Goal: Task Accomplishment & Management: Complete application form

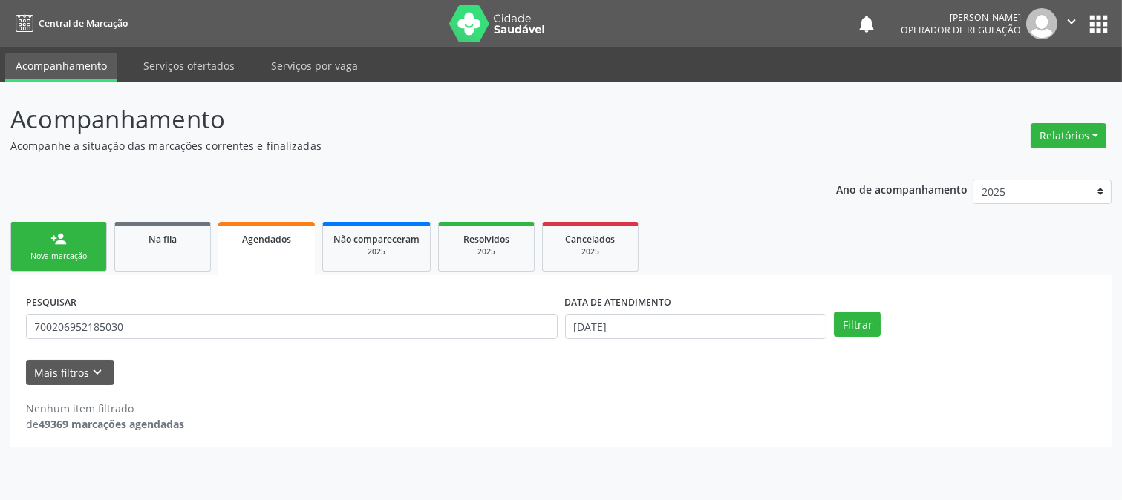
click at [78, 257] on div "Nova marcação" at bounding box center [59, 256] width 74 height 11
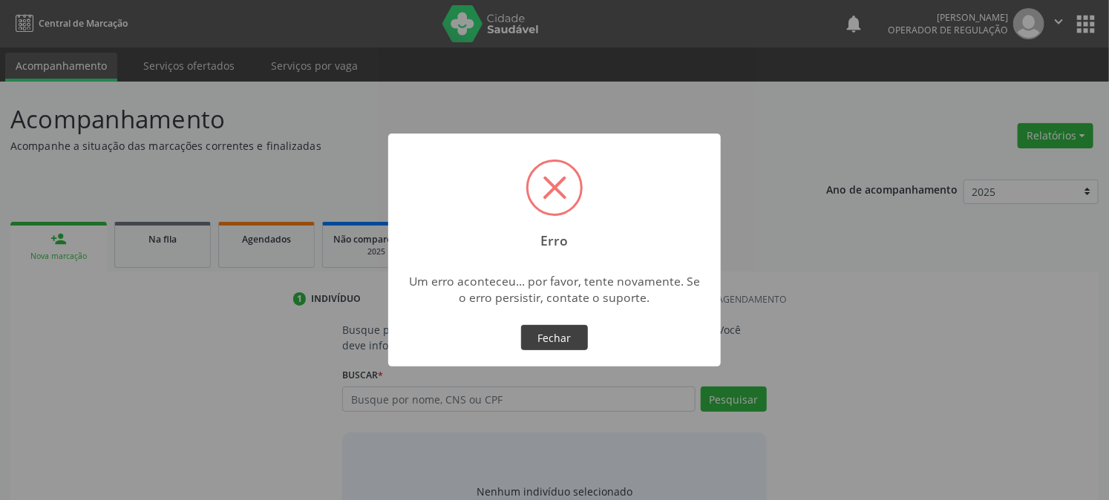
click at [573, 332] on button "Fechar" at bounding box center [554, 337] width 67 height 25
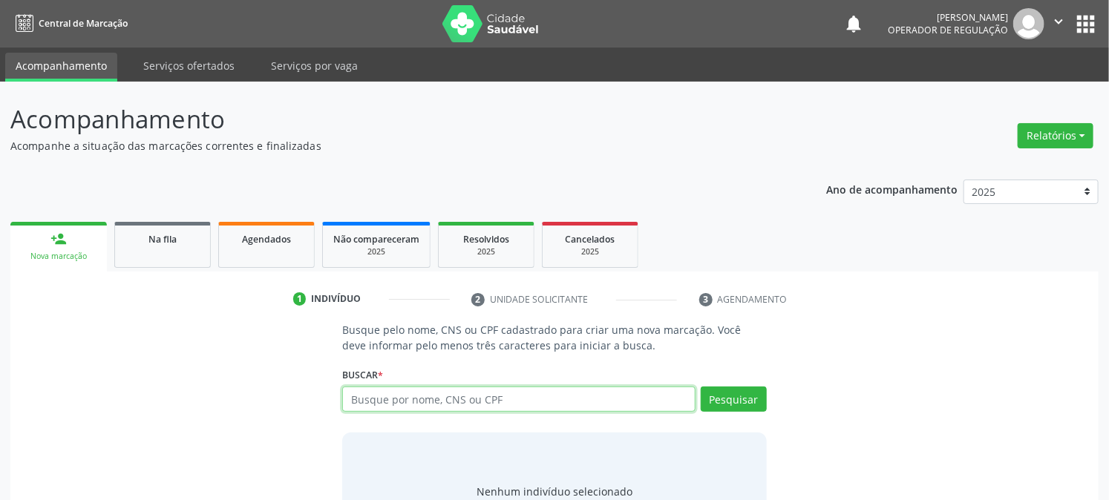
click at [543, 402] on input "text" at bounding box center [518, 399] width 353 height 25
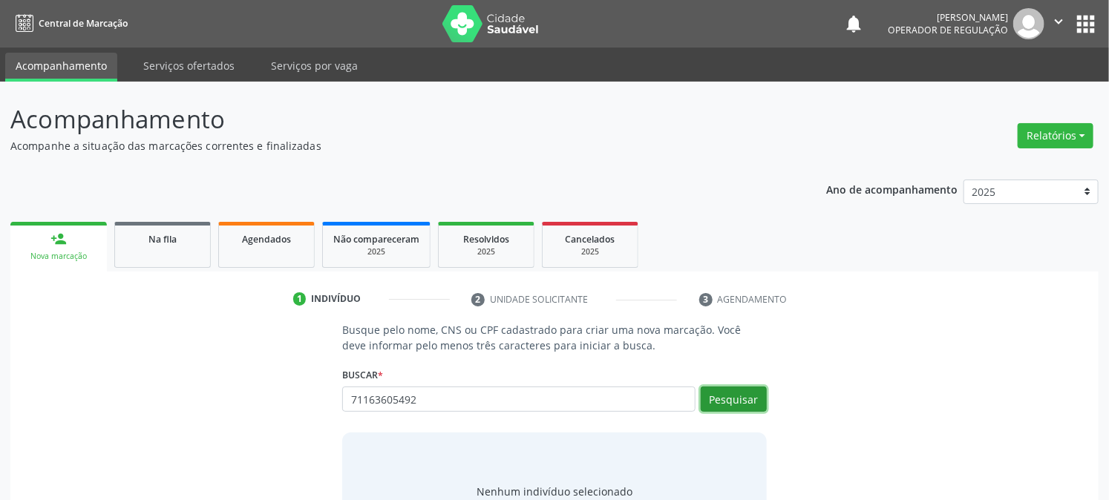
click at [754, 405] on button "Pesquisar" at bounding box center [734, 399] width 66 height 25
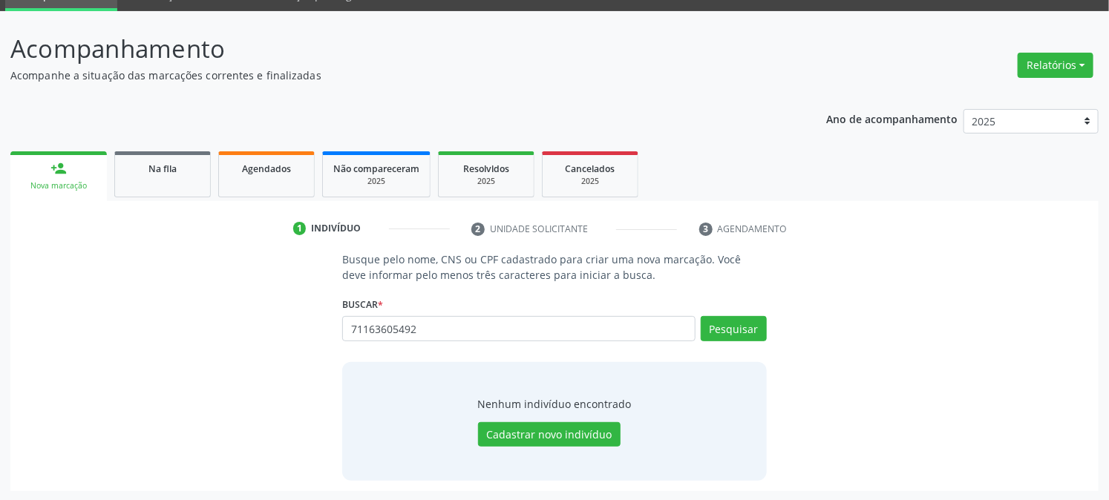
click at [59, 173] on div "person_add" at bounding box center [58, 168] width 16 height 16
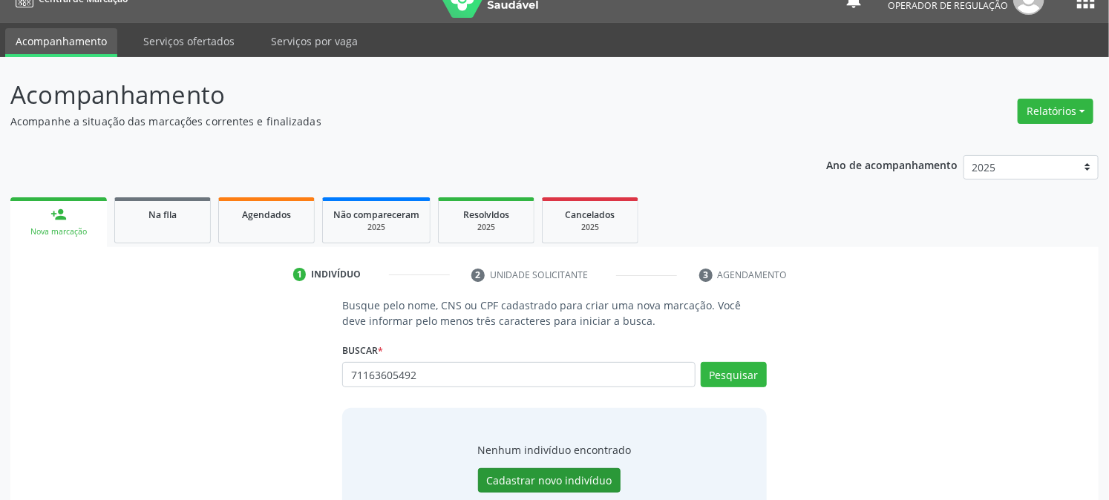
scroll to position [0, 0]
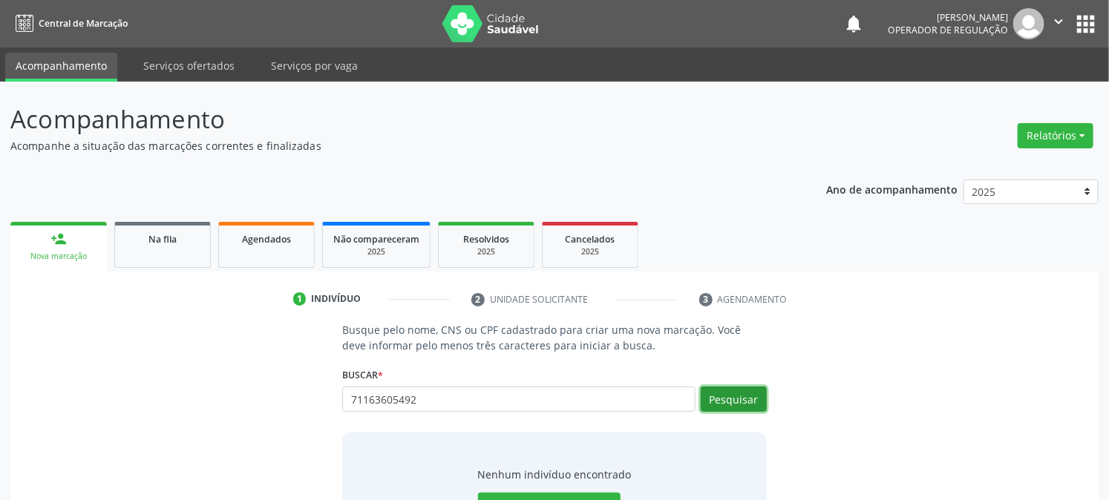
click at [731, 401] on button "Pesquisar" at bounding box center [734, 399] width 66 height 25
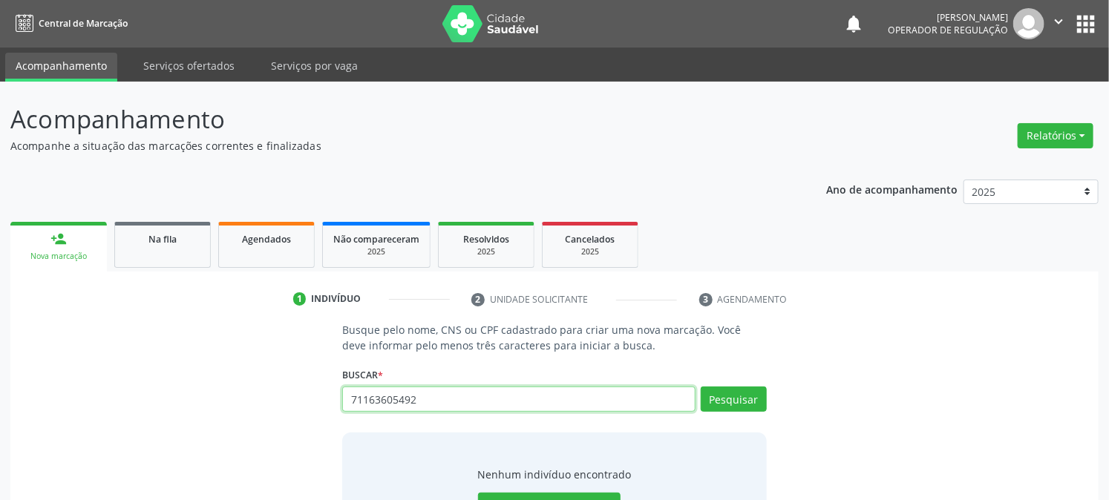
click at [544, 407] on input "71163605492" at bounding box center [518, 399] width 353 height 25
type input "7"
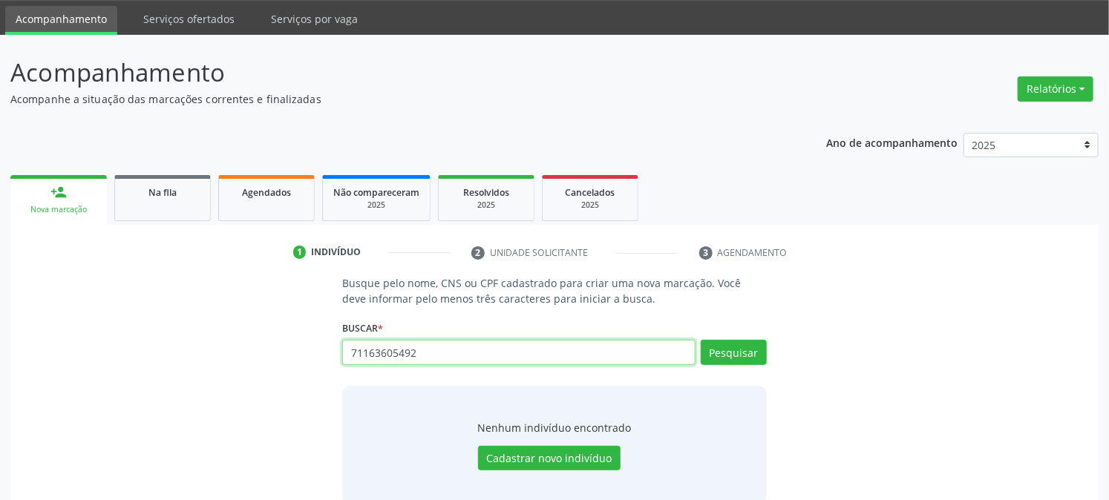
scroll to position [71, 0]
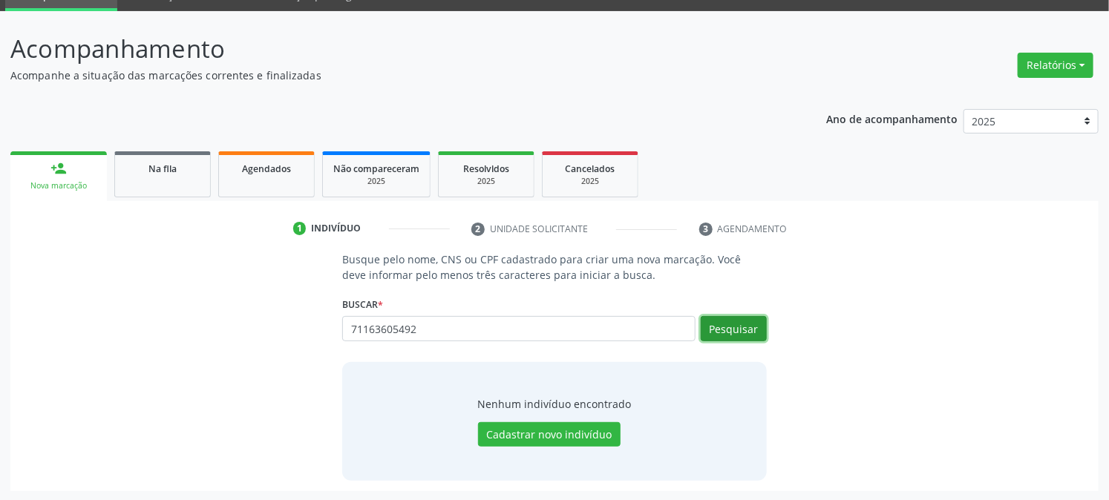
click at [722, 324] on button "Pesquisar" at bounding box center [734, 328] width 66 height 25
click at [737, 322] on button "Pesquisar" at bounding box center [734, 328] width 66 height 25
click at [737, 321] on button "Pesquisar" at bounding box center [734, 328] width 66 height 25
click at [726, 332] on button "Pesquisar" at bounding box center [734, 328] width 66 height 25
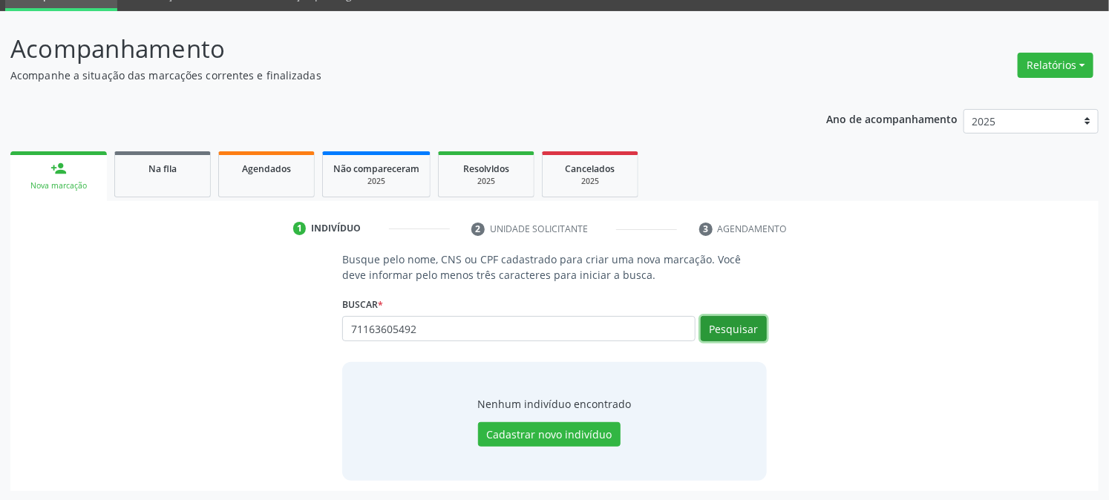
click at [728, 331] on button "Pesquisar" at bounding box center [734, 328] width 66 height 25
click at [550, 346] on div "71163605492 Busque por nome, CNS ou CPF Nenhum resultado encontrado para: " 711…" at bounding box center [554, 334] width 424 height 36
click at [64, 175] on link "person_add Nova marcação" at bounding box center [58, 176] width 97 height 50
click at [62, 172] on div "person_add" at bounding box center [58, 168] width 16 height 16
click at [589, 328] on input "71163605492" at bounding box center [518, 328] width 353 height 25
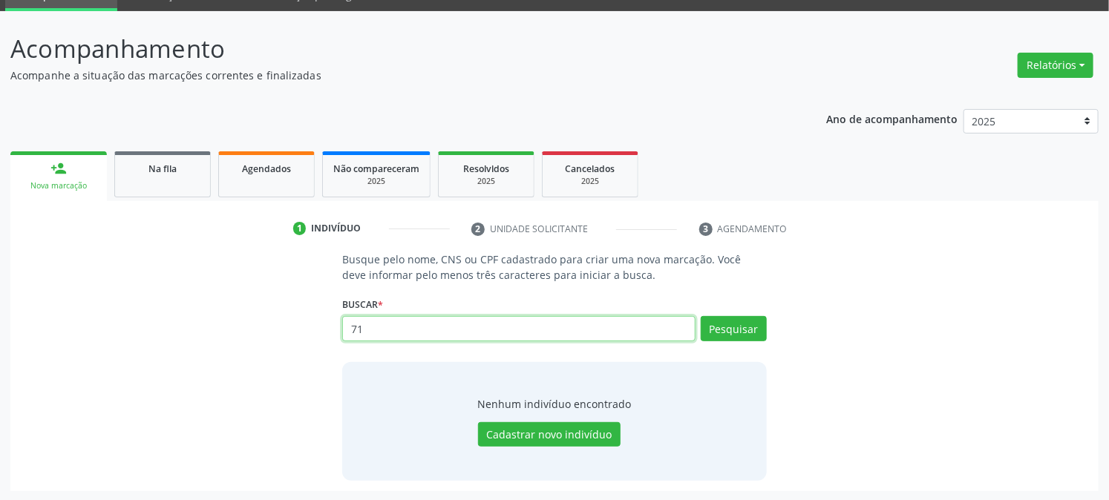
type input "7"
type input "m"
type input "[PERSON_NAME]"
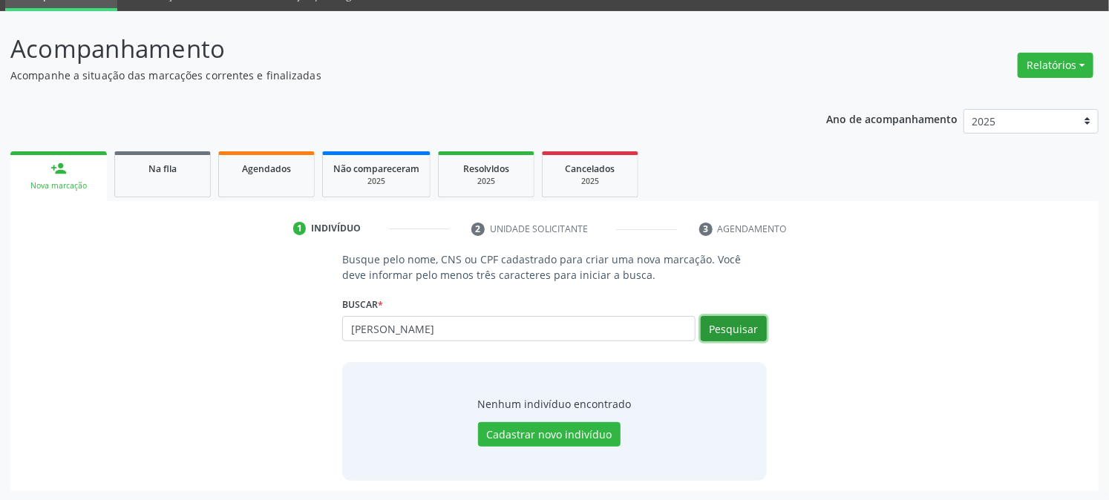
click at [732, 324] on button "Pesquisar" at bounding box center [734, 328] width 66 height 25
